Goal: Task Accomplishment & Management: Manage account settings

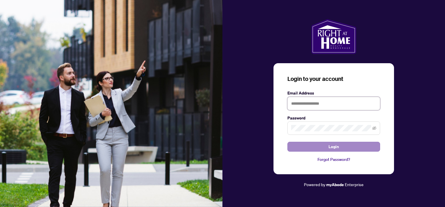
type input "**********"
click at [326, 146] on button "Login" at bounding box center [334, 147] width 93 height 10
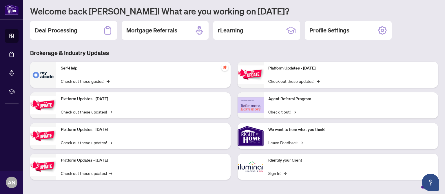
scroll to position [56, 0]
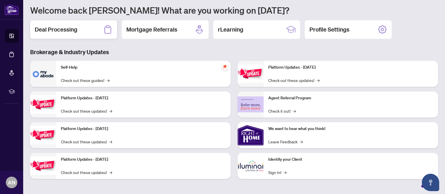
click at [57, 37] on div "Deal Processing" at bounding box center [73, 29] width 87 height 19
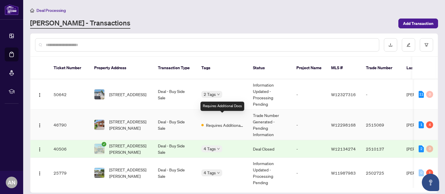
click at [225, 122] on span "Requires Additional Docs" at bounding box center [225, 125] width 38 height 6
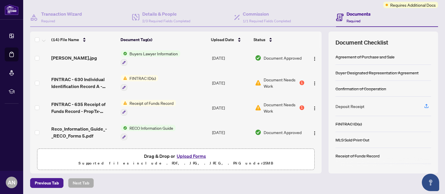
scroll to position [114, 0]
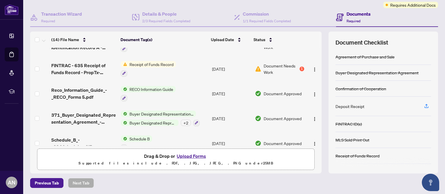
click at [145, 63] on span "Receipt of Funds Record" at bounding box center [151, 64] width 49 height 6
click at [269, 63] on span "Document Needs Work" at bounding box center [281, 69] width 35 height 13
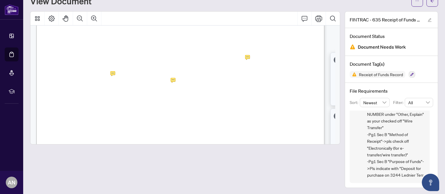
scroll to position [58, 0]
click at [386, 146] on span "COMPLIANCE - Receipt of funds Record - Form 635 -Pg1 Sec B "Type of Funds Recie…" at bounding box center [396, 128] width 58 height 102
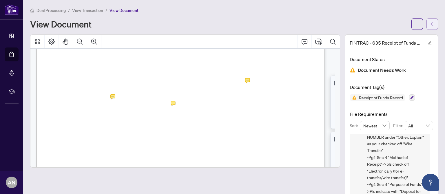
click at [430, 23] on button "button" at bounding box center [433, 24] width 12 height 12
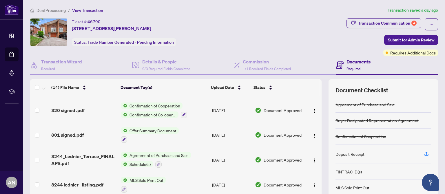
scroll to position [48, 0]
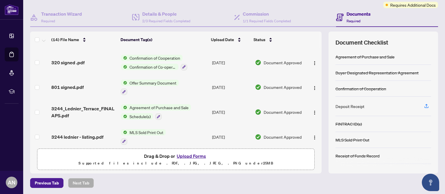
click at [183, 157] on button "Upload Forms" at bounding box center [191, 157] width 33 height 8
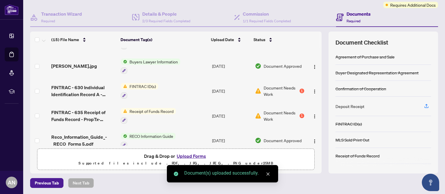
scroll to position [82, 0]
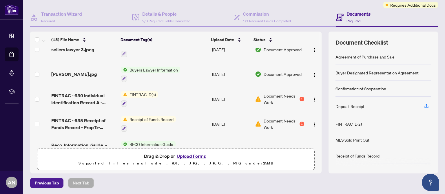
click at [273, 95] on span "Document Needs Work" at bounding box center [281, 99] width 35 height 13
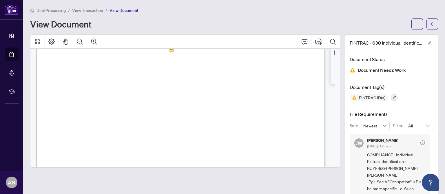
scroll to position [14, 0]
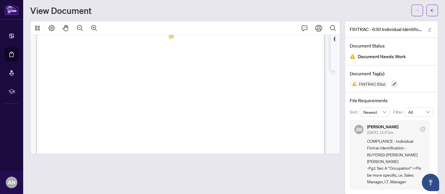
click at [394, 149] on span "COMPLIANCE - Individual Fintrac Identification - BUYER(S)-[PERSON_NAME] [PERSON…" at bounding box center [396, 162] width 58 height 48
